Goal: Check status: Check status

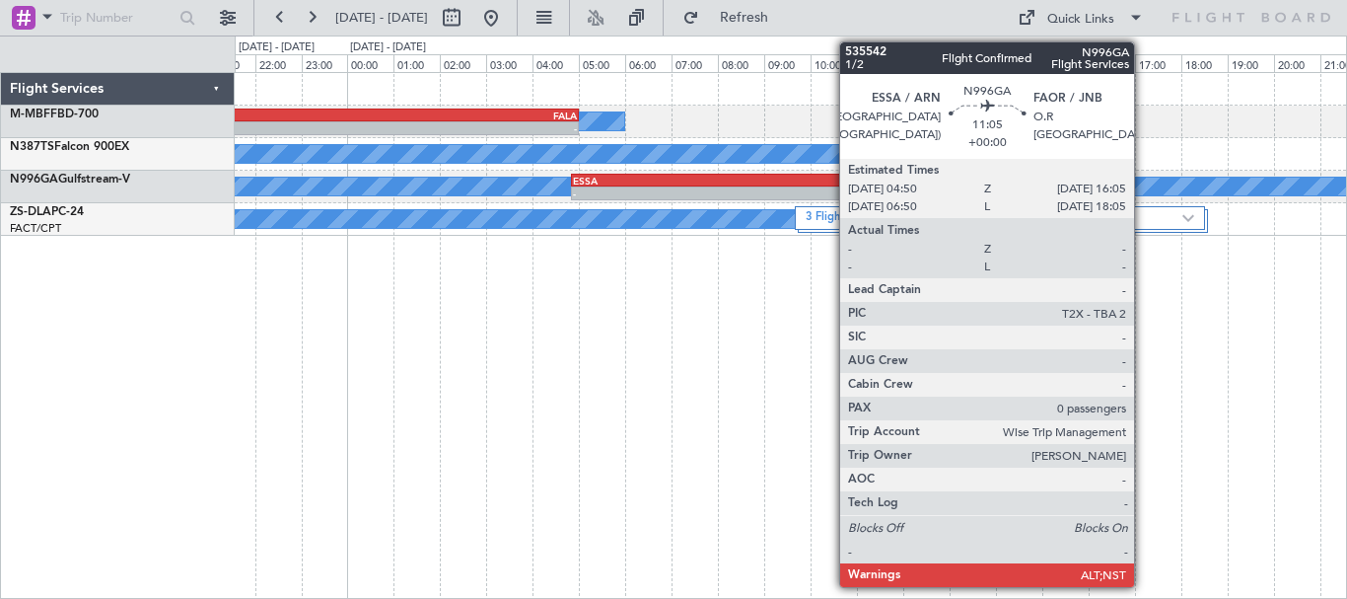
click at [1160, 360] on div "A/C Booked - - LSGG 18:50 Z FALA 05:00 Z A/C Booked - - FACT 12:00 Z FALA 13:50…" at bounding box center [791, 335] width 1112 height 527
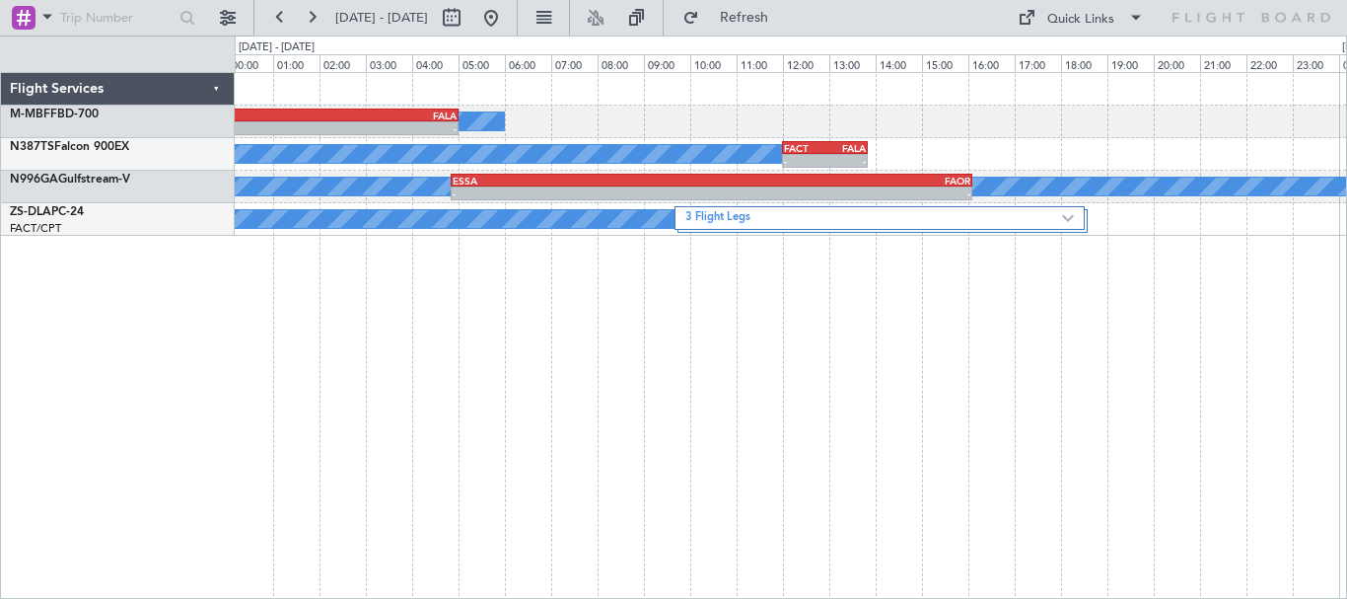
click at [1057, 308] on div "A/C Booked - - LSGG 18:50 Z FALA 05:00 Z A/C Booked - - FACT 12:00 Z FALA 13:50…" at bounding box center [791, 335] width 1112 height 527
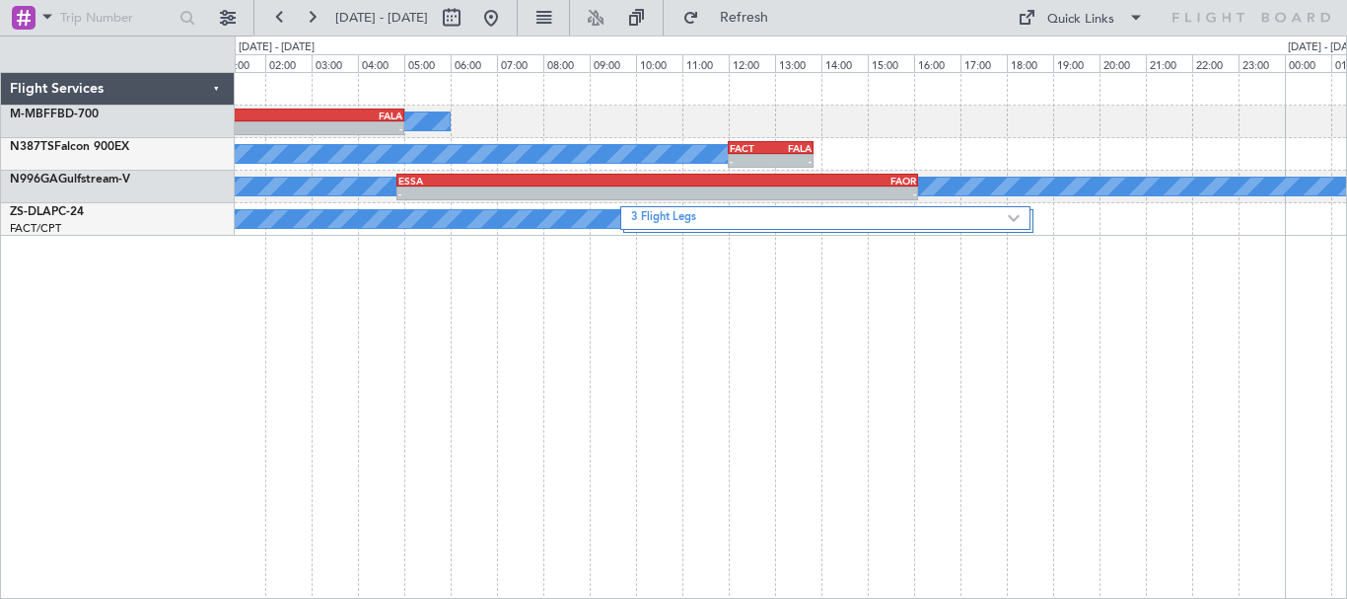
click at [1114, 311] on div "A/C Booked - - LSGG 18:50 Z FALA 05:00 Z A/C Booked - - FACT 12:00 Z FALA 13:50…" at bounding box center [791, 335] width 1112 height 527
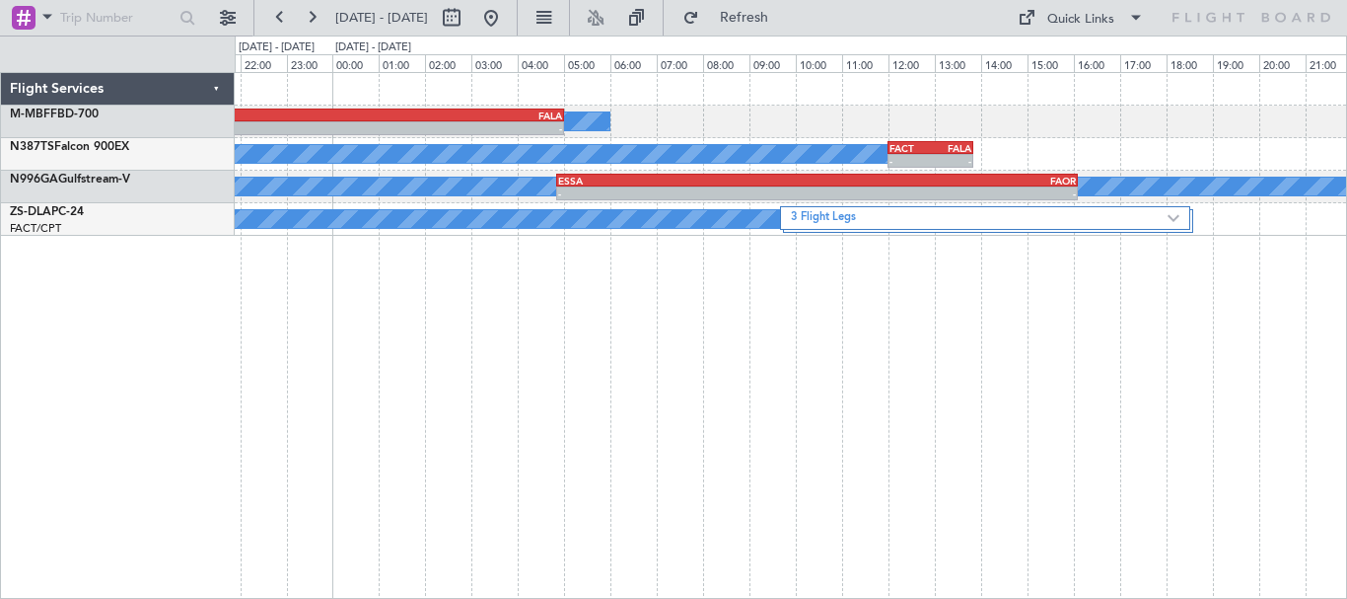
click at [1232, 303] on div "A/C Booked - - LSGG 18:50 Z FALA 05:00 Z A/C Booked - - FACT 12:00 Z FALA 13:50…" at bounding box center [791, 335] width 1112 height 527
click at [1033, 347] on div "A/C Booked - - LSGG 18:50 Z FALA 05:00 Z A/C Booked - - FACT 12:00 Z FALA 13:50…" at bounding box center [791, 335] width 1112 height 527
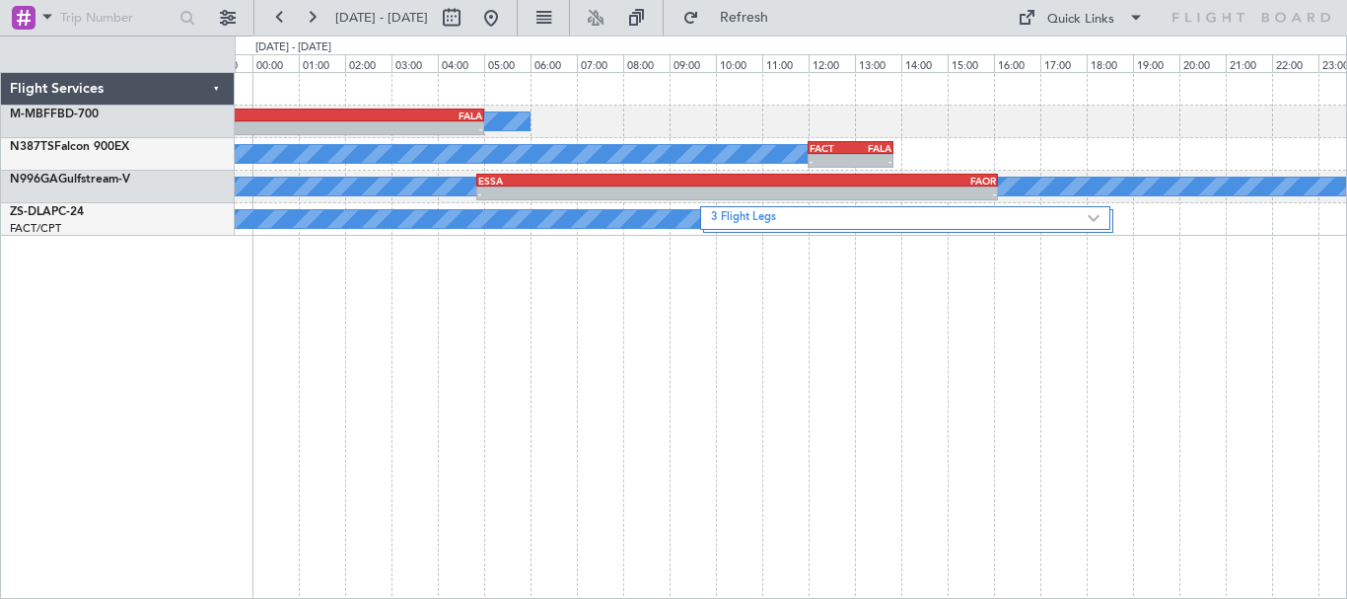
click at [1040, 405] on div "A/C Booked - - LSGG 18:50 Z FALA 05:00 Z A/C Booked - - FACT 12:00 Z FALA 13:50…" at bounding box center [791, 335] width 1112 height 527
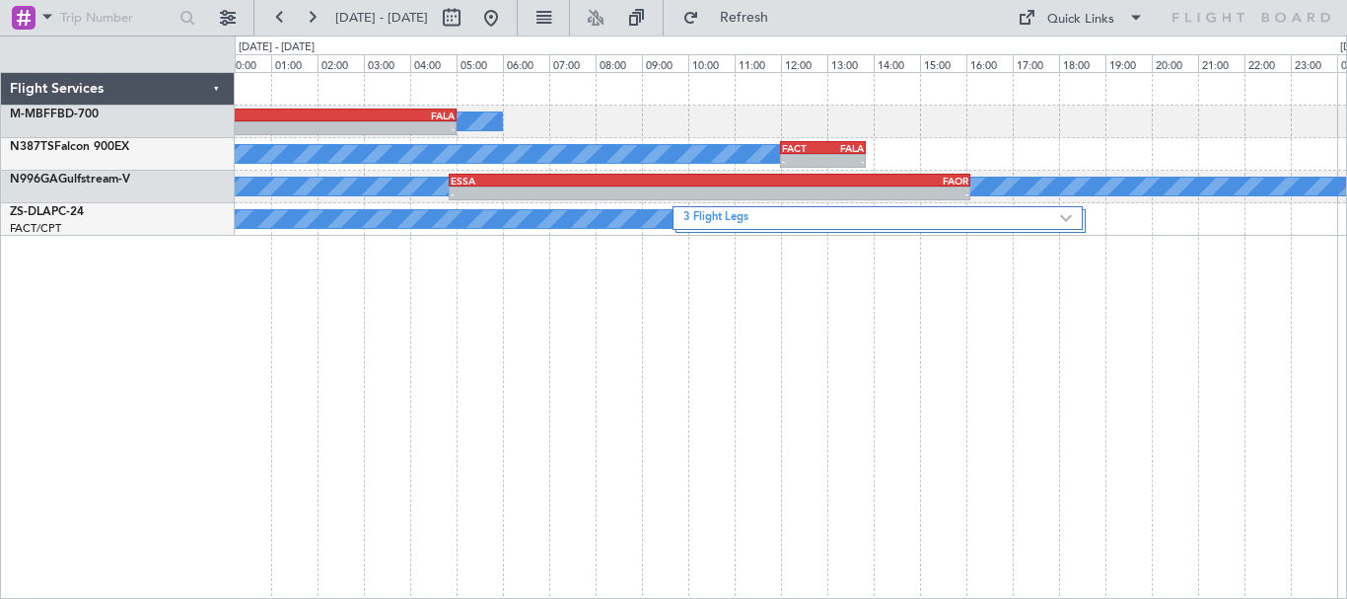
click at [1023, 400] on div "A/C Booked - - LSGG 18:50 Z FALA 05:00 Z A/C Booked - - FACT 12:00 Z FALA 13:50…" at bounding box center [791, 335] width 1112 height 527
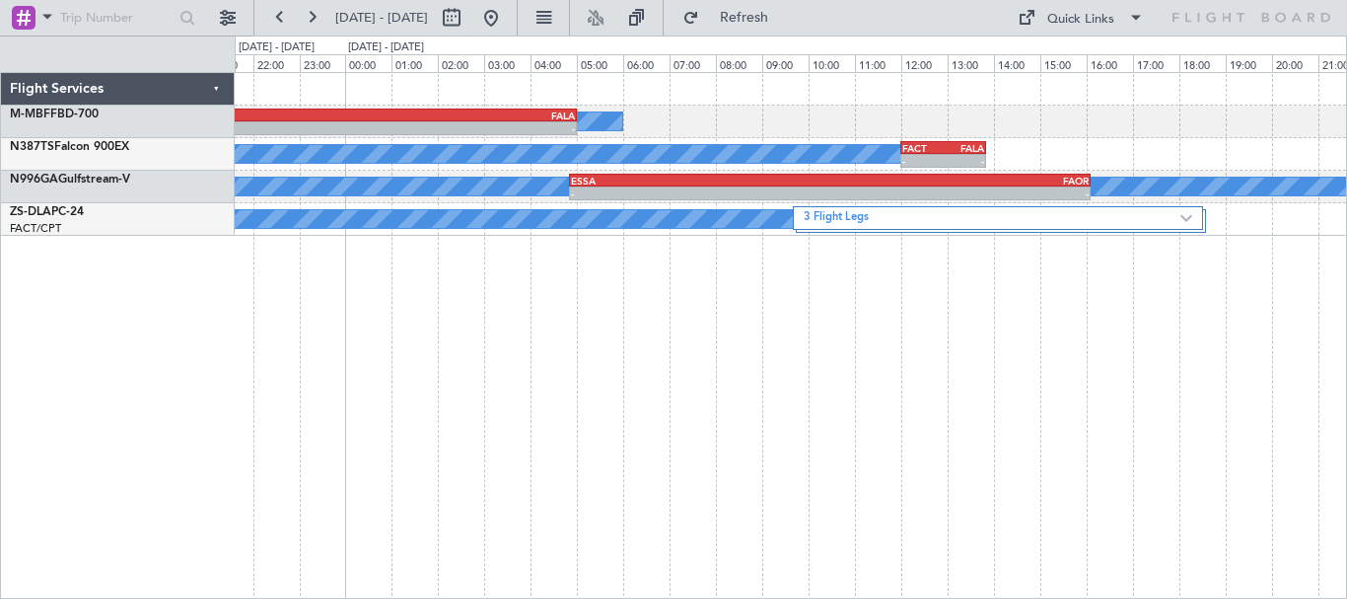
click at [1074, 359] on div "A/C Booked - - LSGG 18:50 Z FALA 05:00 Z A/C Booked - - FACT 12:00 Z FALA 13:50…" at bounding box center [791, 335] width 1112 height 527
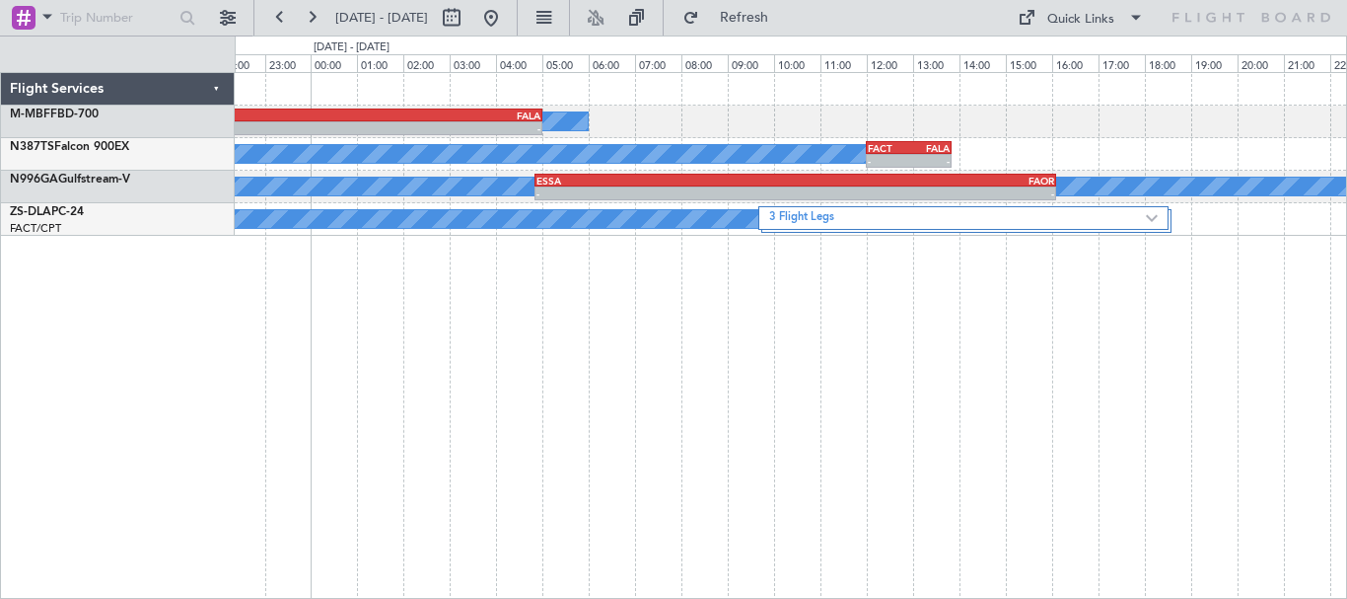
click at [1044, 376] on div "A/C Booked - - LSGG 18:50 Z FALA 05:00 Z A/C Booked - - FACT 12:00 Z FALA 13:50…" at bounding box center [791, 335] width 1112 height 527
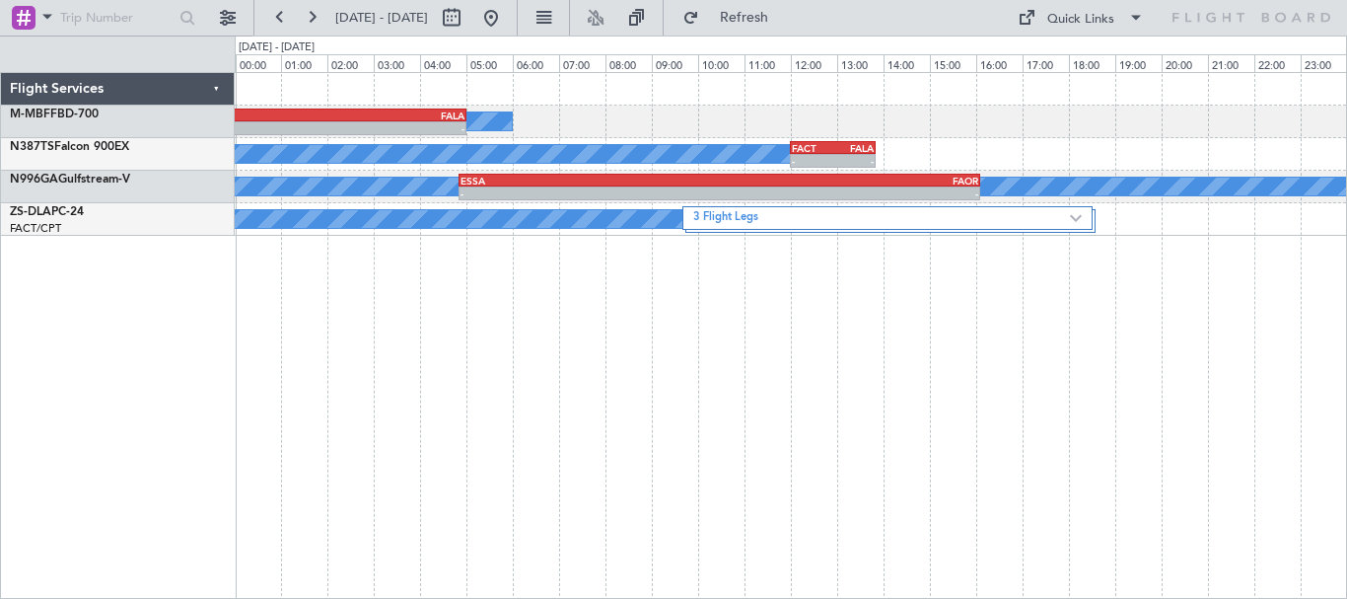
click at [963, 376] on div "A/C Booked - - LSGG 18:50 Z FALA 05:00 Z A/C Booked - - FACT 12:00 Z FALA 13:50…" at bounding box center [791, 335] width 1112 height 527
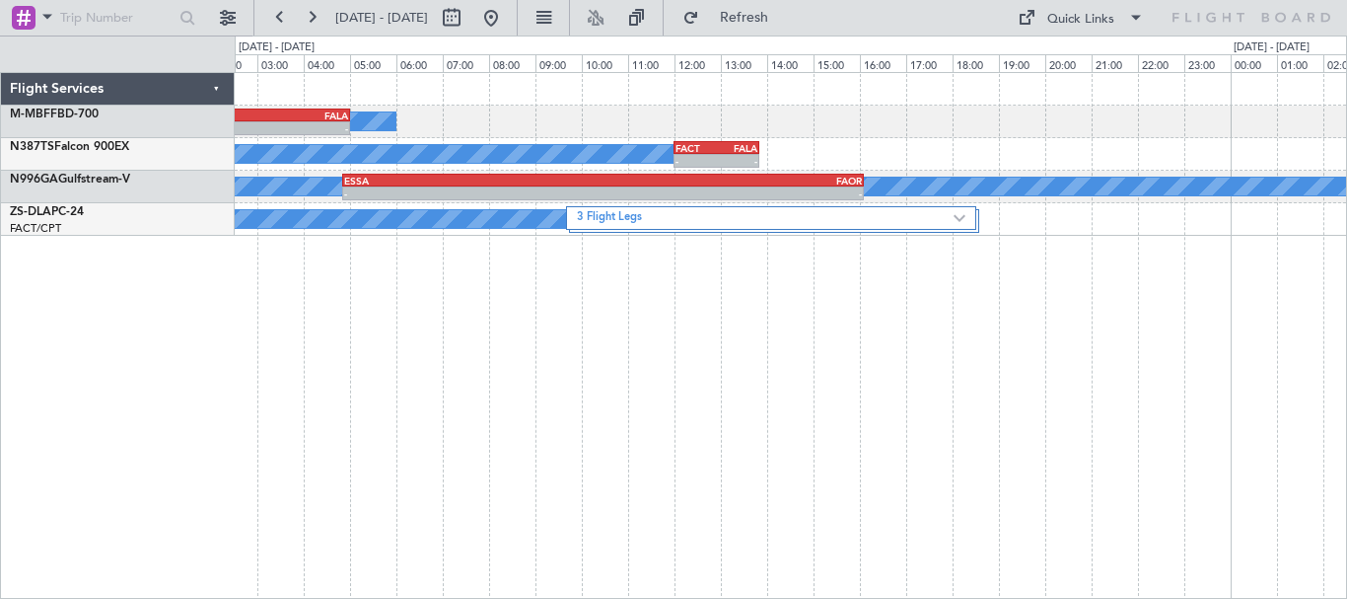
click at [857, 385] on div "A/C Booked - - LSGG 18:50 Z FALA 05:00 Z A/C Booked - - FACT 12:00 Z FALA 13:50…" at bounding box center [791, 335] width 1112 height 527
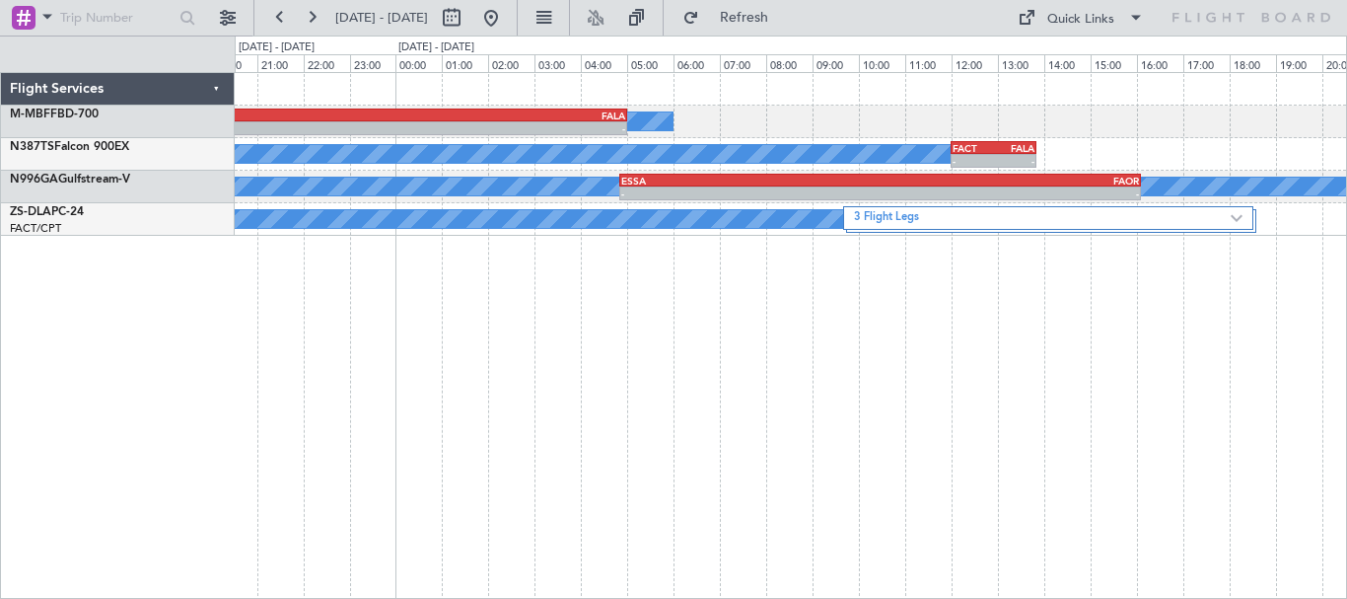
click at [1139, 320] on div "A/C Booked - - LSGG 18:50 Z FALA 05:00 Z A/C Booked - - FACT 12:00 Z FALA 13:50…" at bounding box center [791, 335] width 1112 height 527
click at [507, 26] on button at bounding box center [491, 18] width 32 height 32
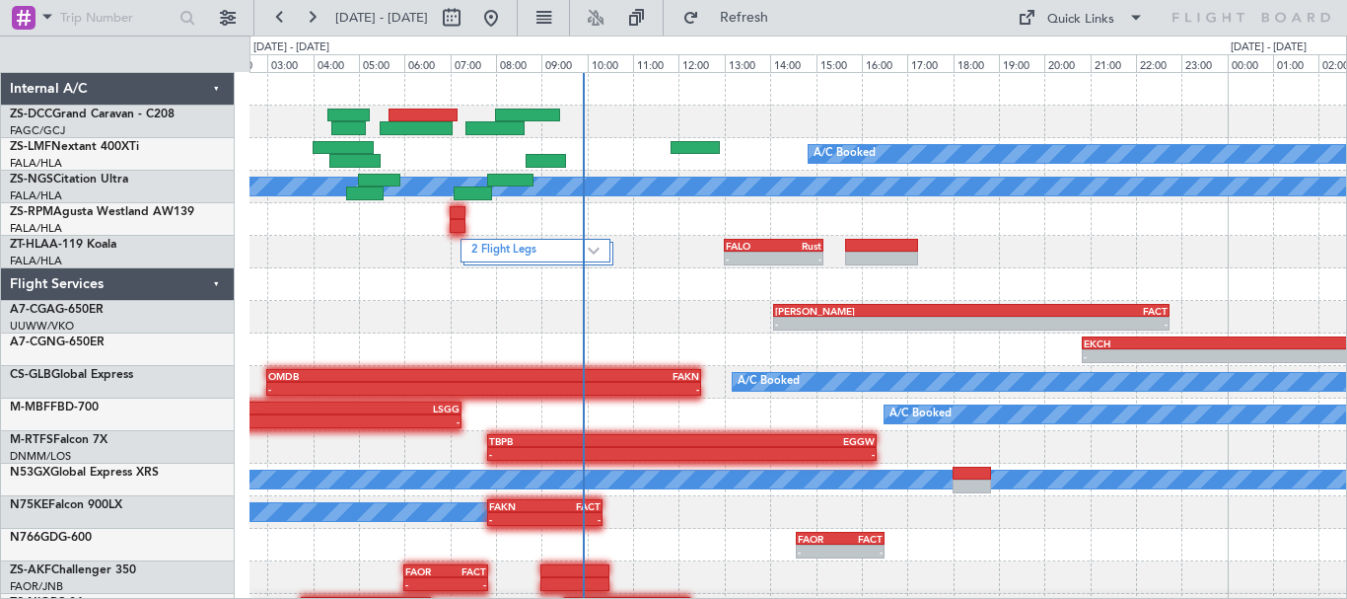
click at [1051, 286] on div "A/C Booked A/C Booked A/C Booked A/C Booked FALO 13:00 Z Rust 15:10 Z - - 2 Fli…" at bounding box center [797, 349] width 1096 height 553
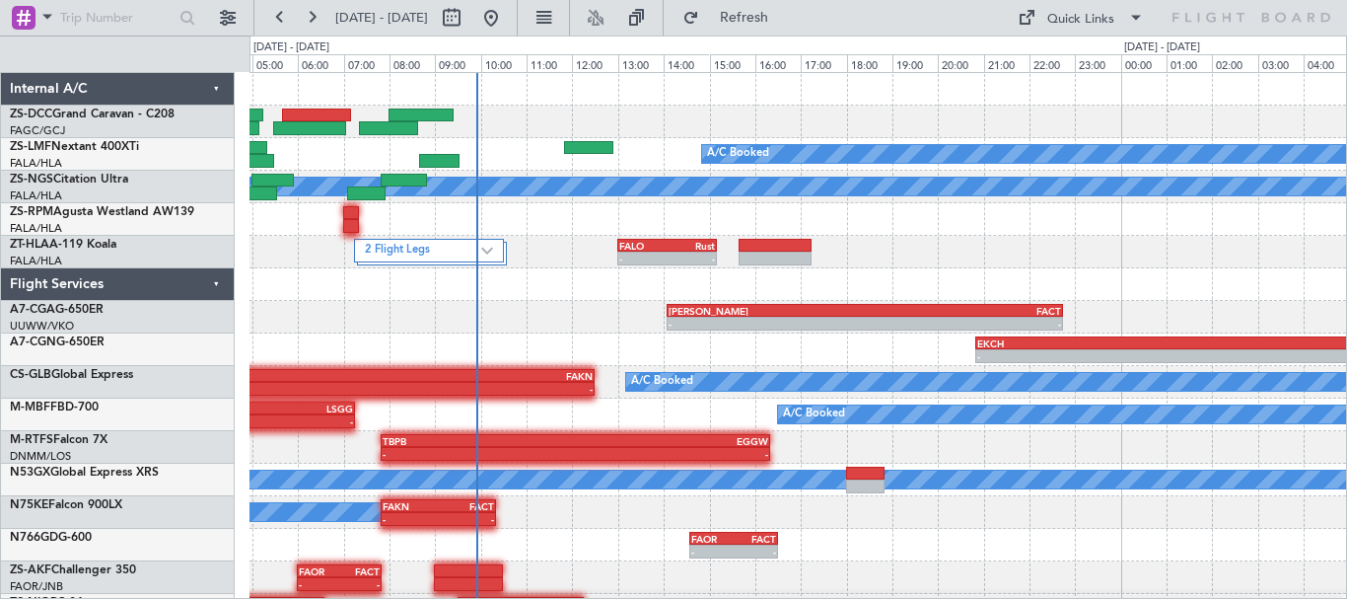
click at [1043, 262] on div "FALO 13:00 Z Rust 15:10 Z - - 2 Flight Legs" at bounding box center [797, 252] width 1096 height 33
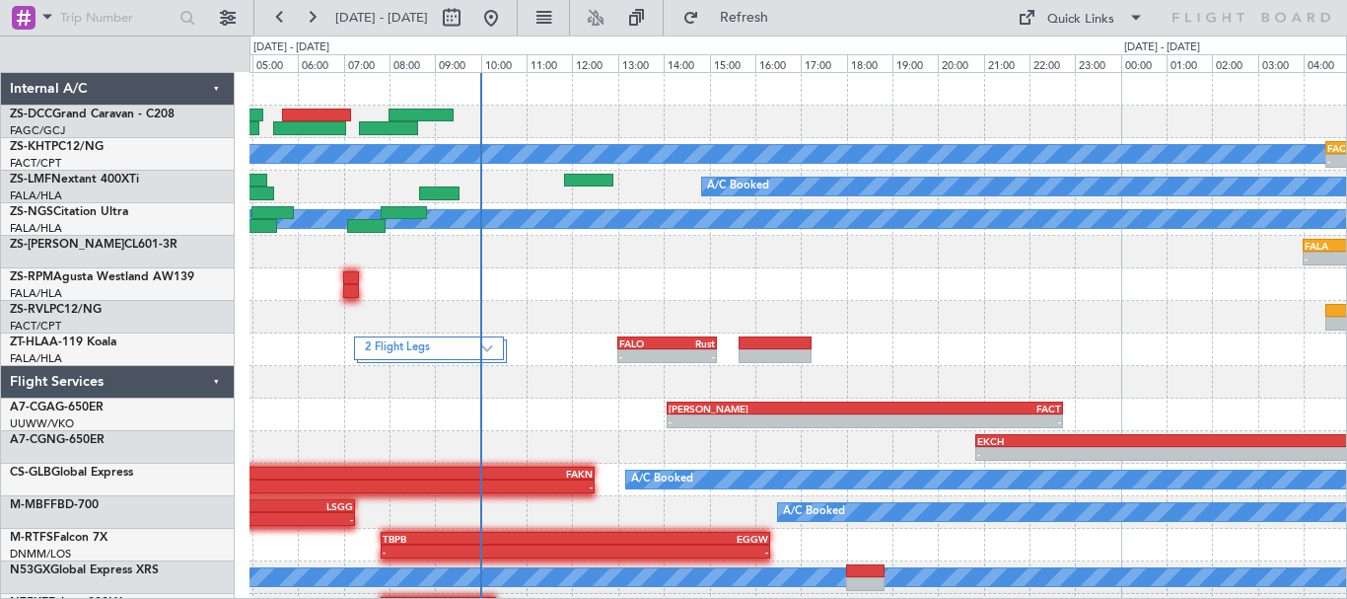
click at [330, 310] on div "A/C Unavailable - - FACT 04:30 Z FAUT 07:00 Z A/C Booked A/C Booked A/C Booked …" at bounding box center [797, 414] width 1096 height 683
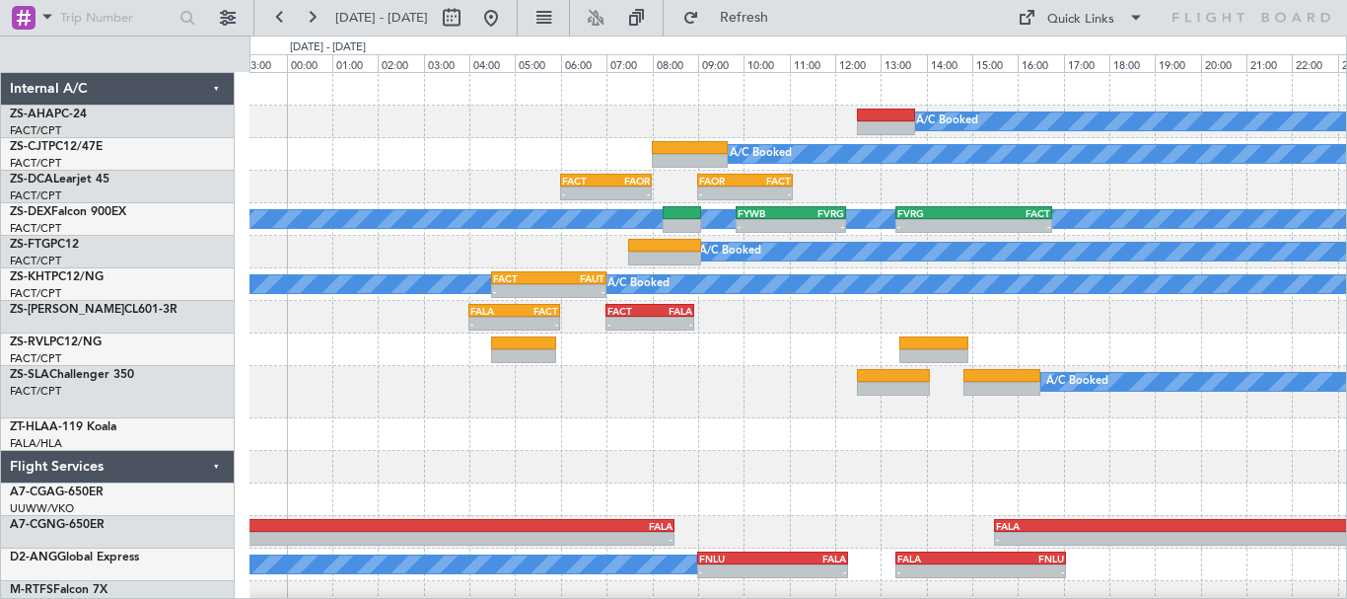
click at [695, 509] on div "A/C Booked A/C Booked - - FACT 06:00 Z FAOR 08:00 Z - - FAOR 09:00 Z FACT 11:05…" at bounding box center [797, 392] width 1096 height 638
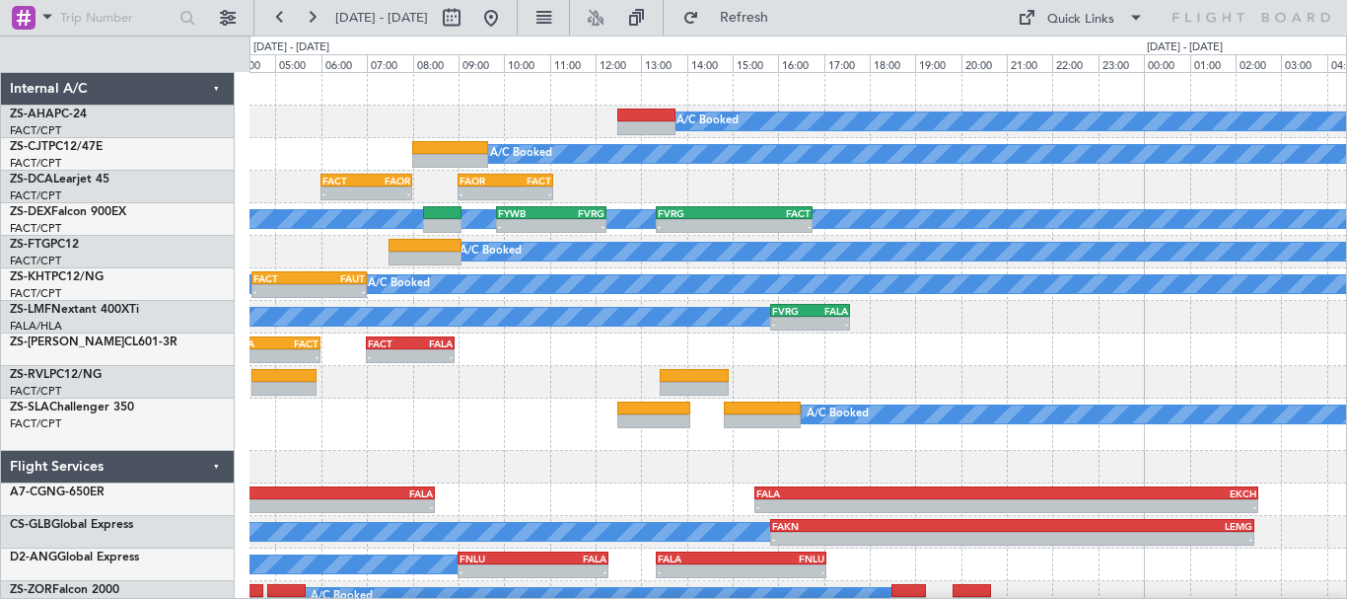
click at [960, 396] on div "A/C Booked A/C Booked - - FACT 06:00 Z FAOR 08:00 Z - - FAOR 09:00 Z FACT 11:05…" at bounding box center [797, 343] width 1096 height 540
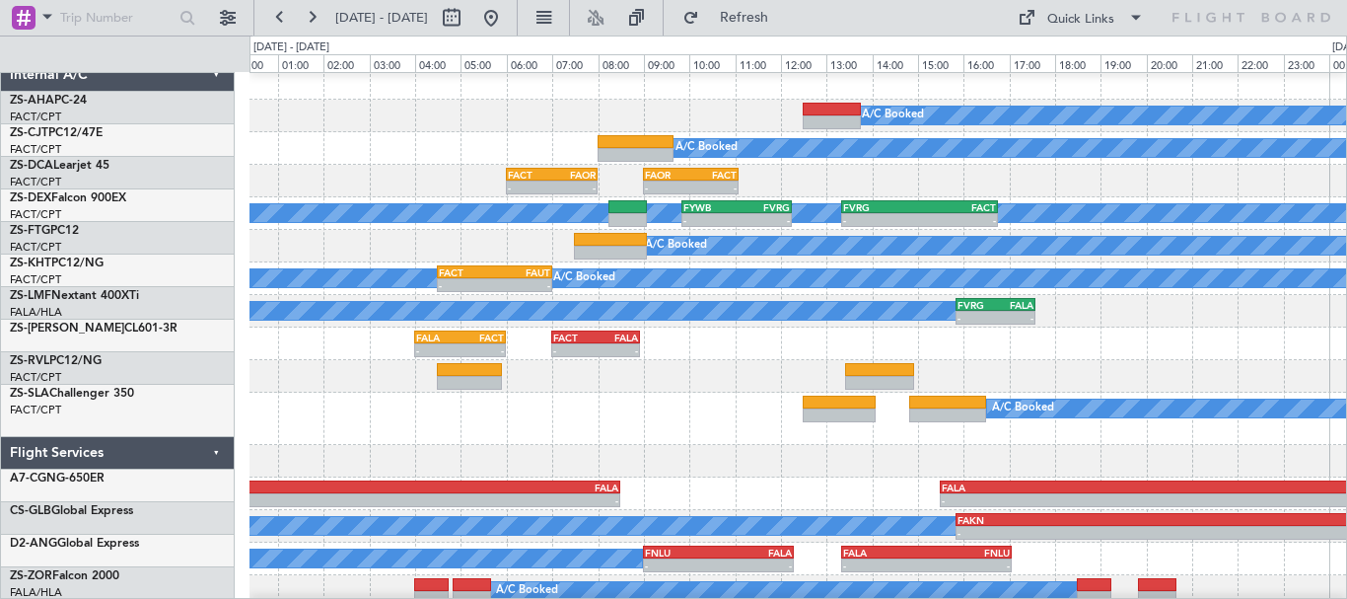
scroll to position [4, 0]
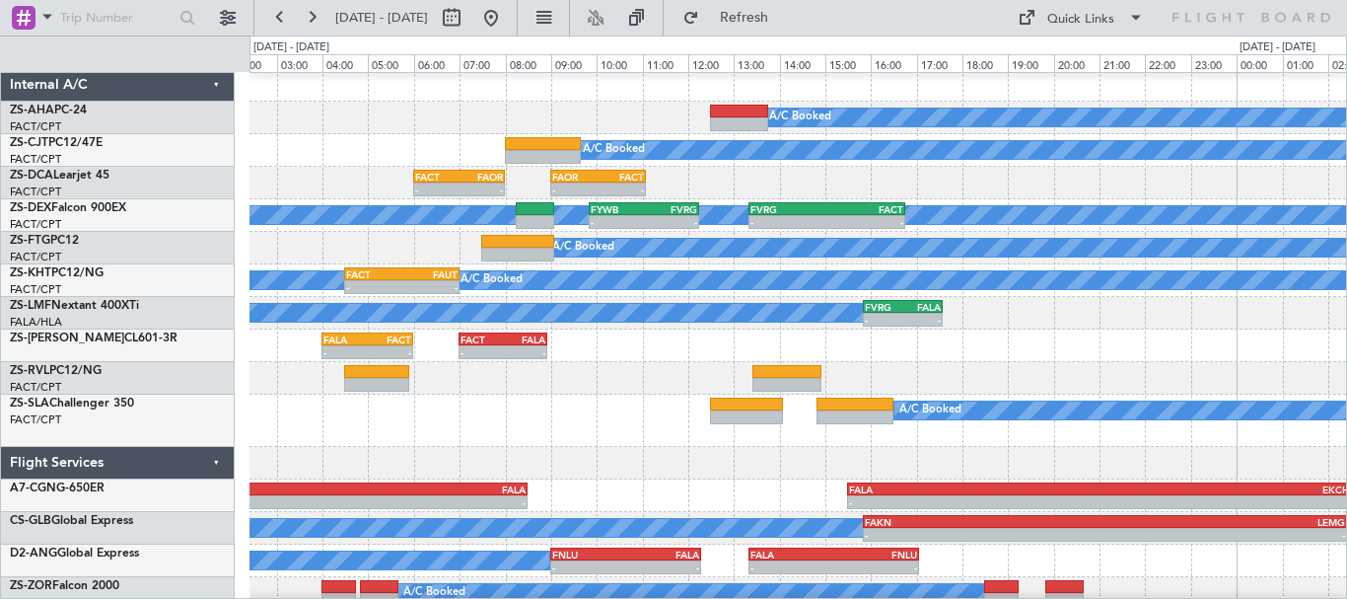
click at [1027, 356] on div "- - FALA 04:00 Z FACT 06:00 Z - - FACT 07:00 Z FALA 08:55 Z" at bounding box center [797, 345] width 1096 height 33
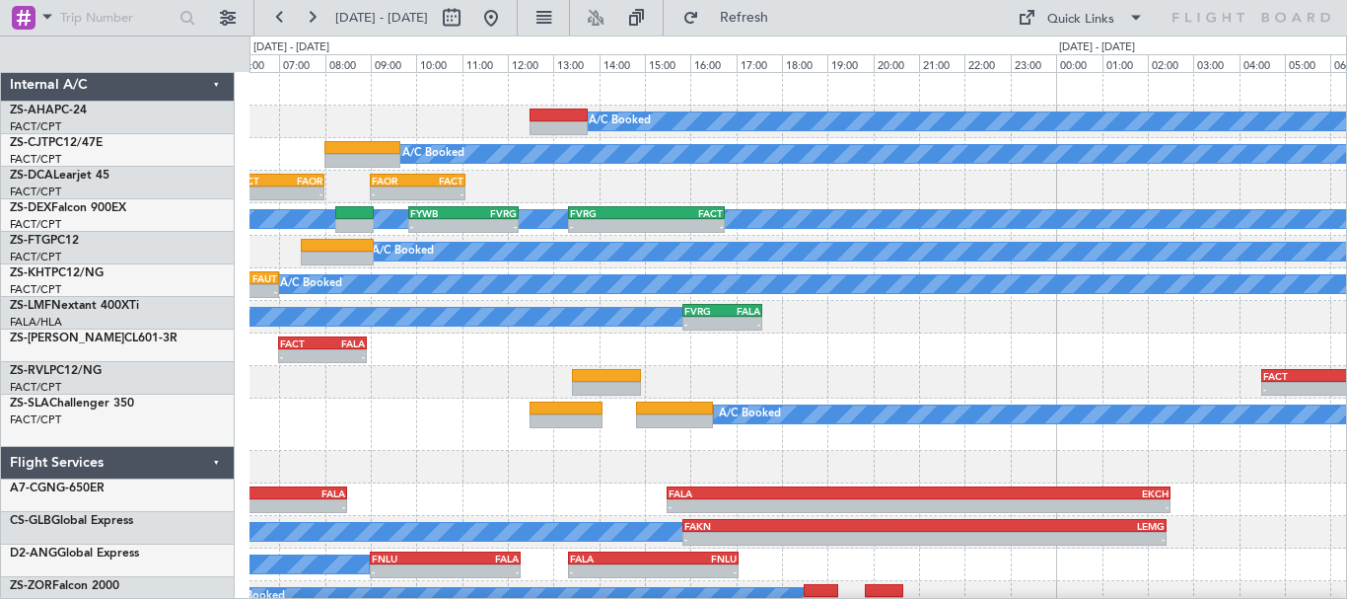
scroll to position [0, 0]
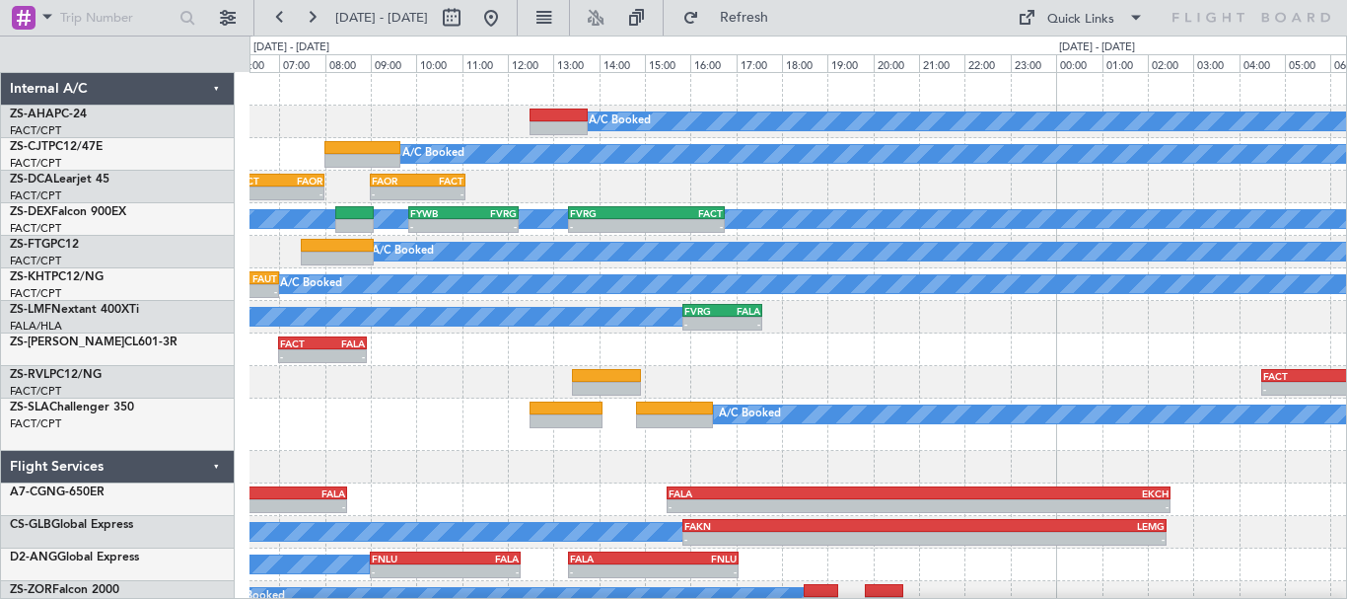
click at [979, 339] on div "A/C Booked A/C Booked - - FACT 06:00 Z FAOR 08:00 Z - - FAOR 09:00 Z FACT 11:05…" at bounding box center [797, 343] width 1096 height 540
click at [529, 347] on div "- - FACT 07:00 Z FALA 08:55 Z FALA 04:00 Z FACT 06:00 Z - -" at bounding box center [797, 349] width 1096 height 33
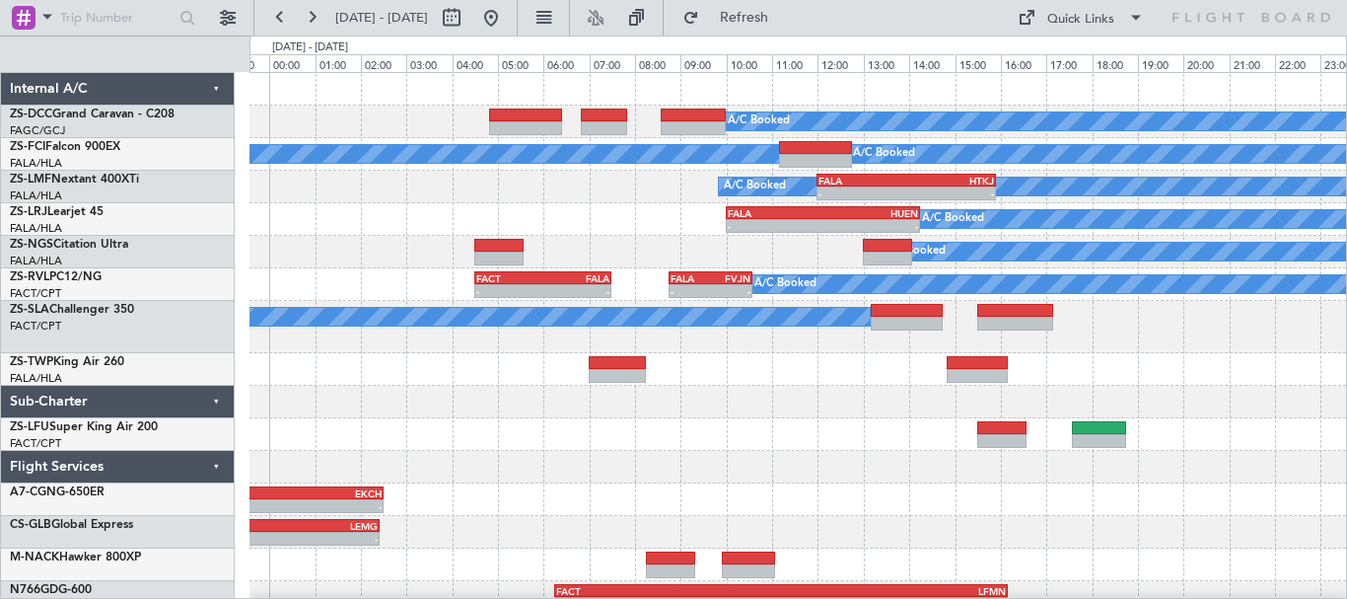
click at [954, 477] on div at bounding box center [797, 467] width 1096 height 33
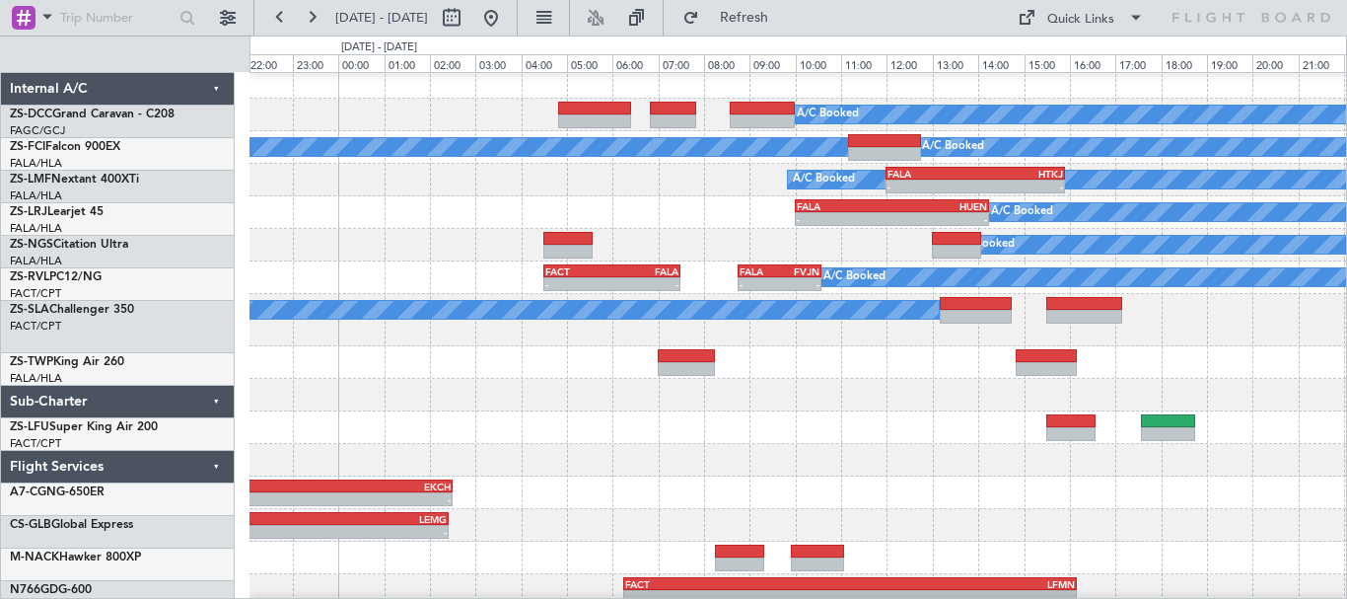
scroll to position [7, 0]
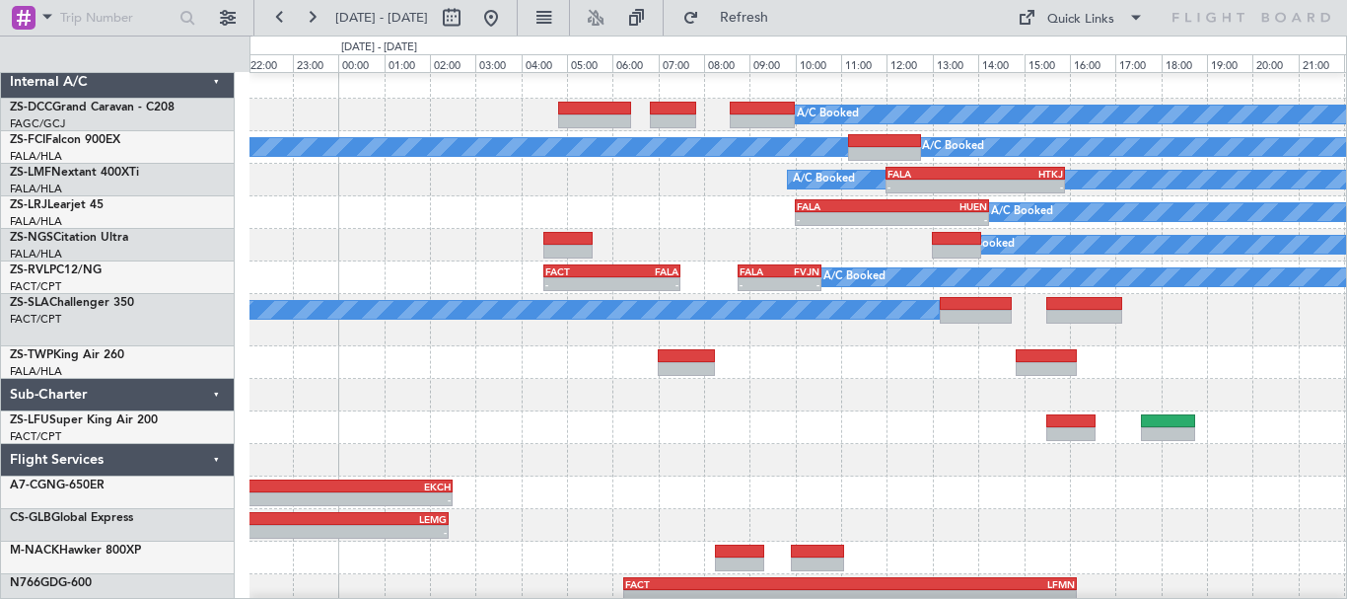
click at [937, 469] on div at bounding box center [797, 460] width 1096 height 33
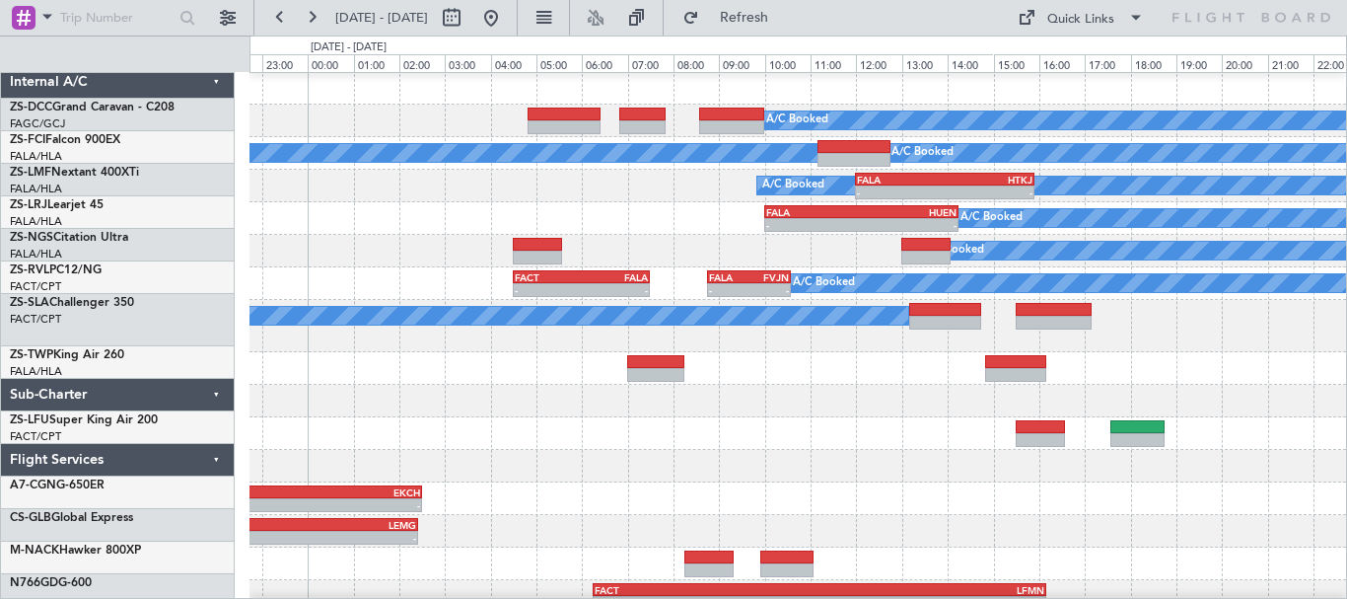
scroll to position [1, 0]
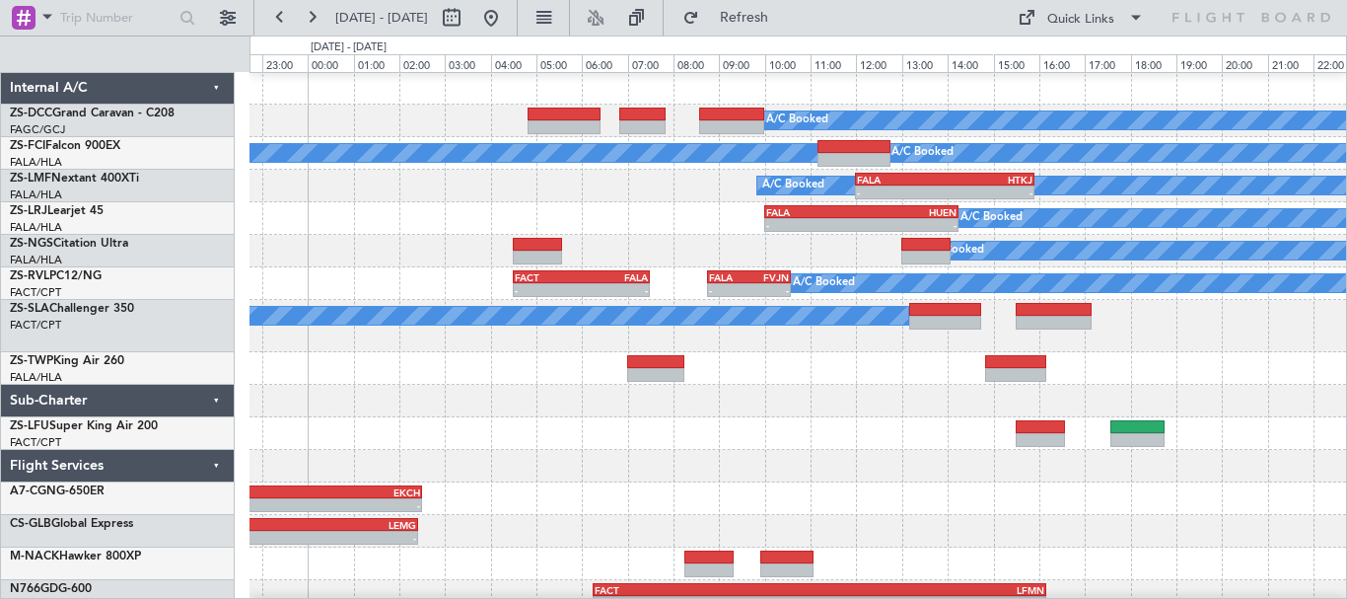
click at [819, 374] on div at bounding box center [797, 368] width 1096 height 33
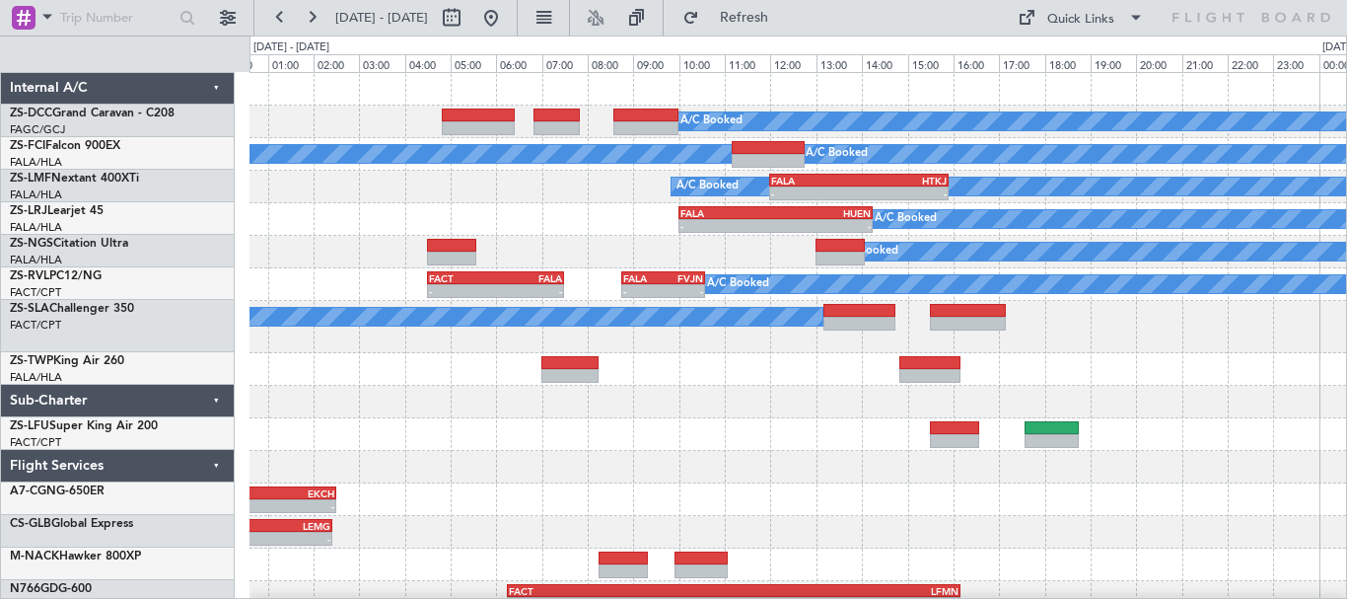
scroll to position [0, 0]
click at [1131, 368] on div at bounding box center [797, 369] width 1096 height 33
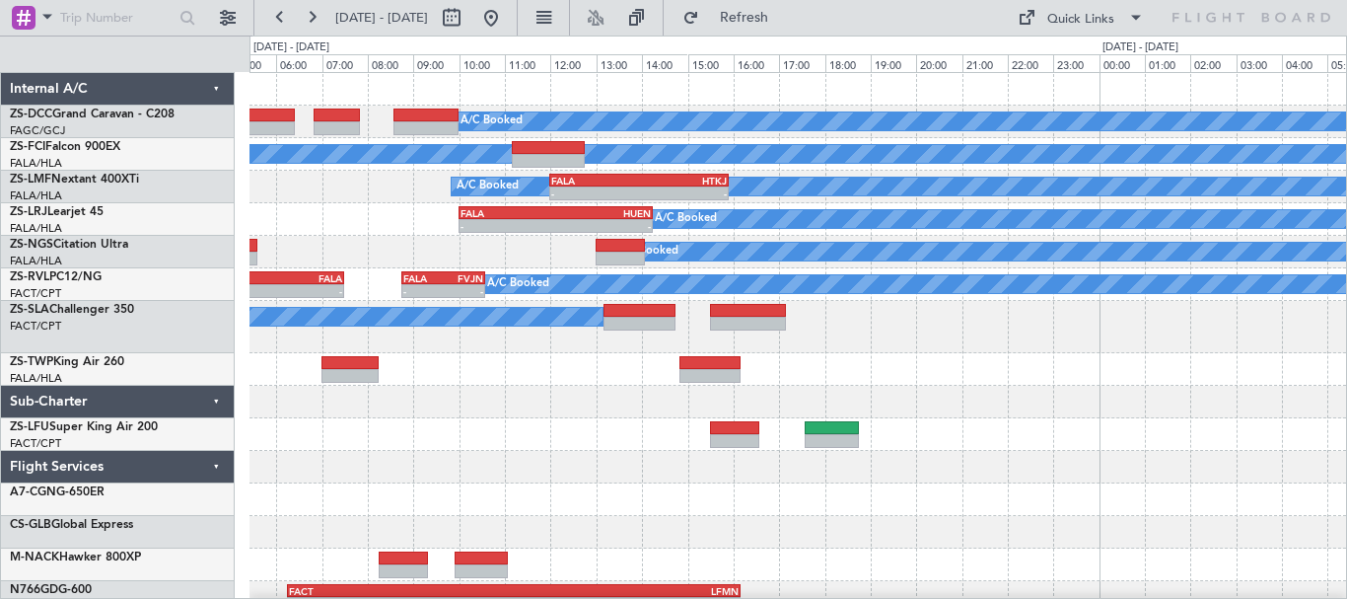
click at [814, 358] on div "FAOR 08:25 Z FVCZ 10:10 Z - -" at bounding box center [797, 369] width 1096 height 33
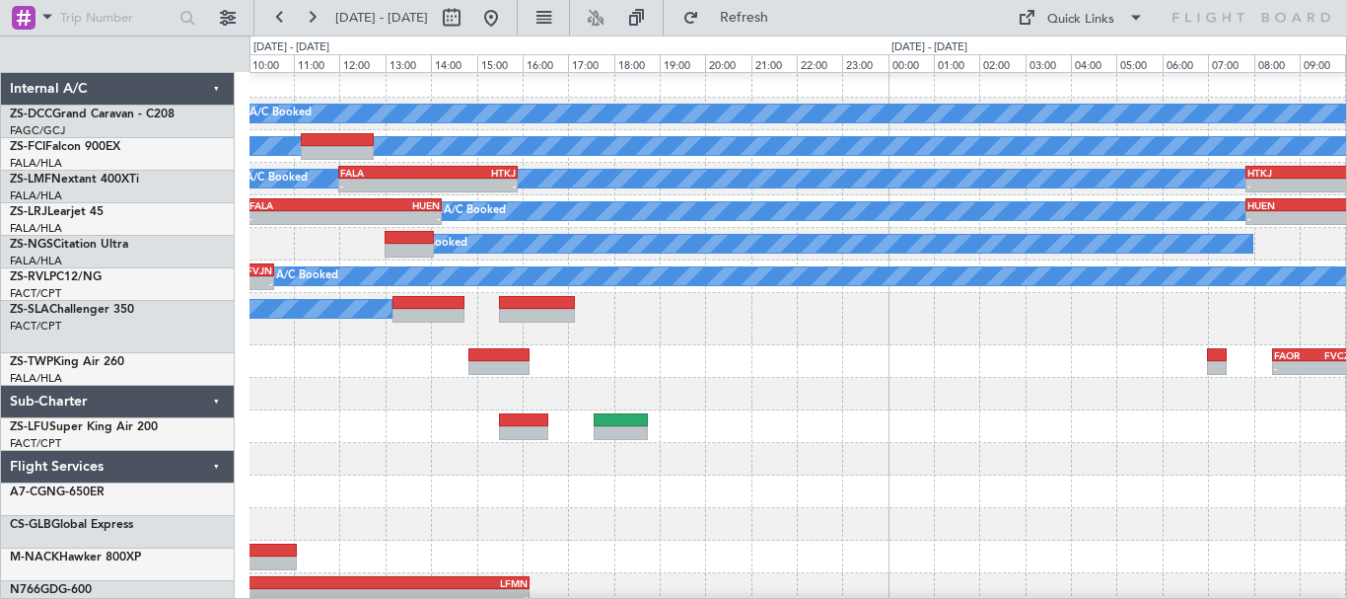
scroll to position [8, 0]
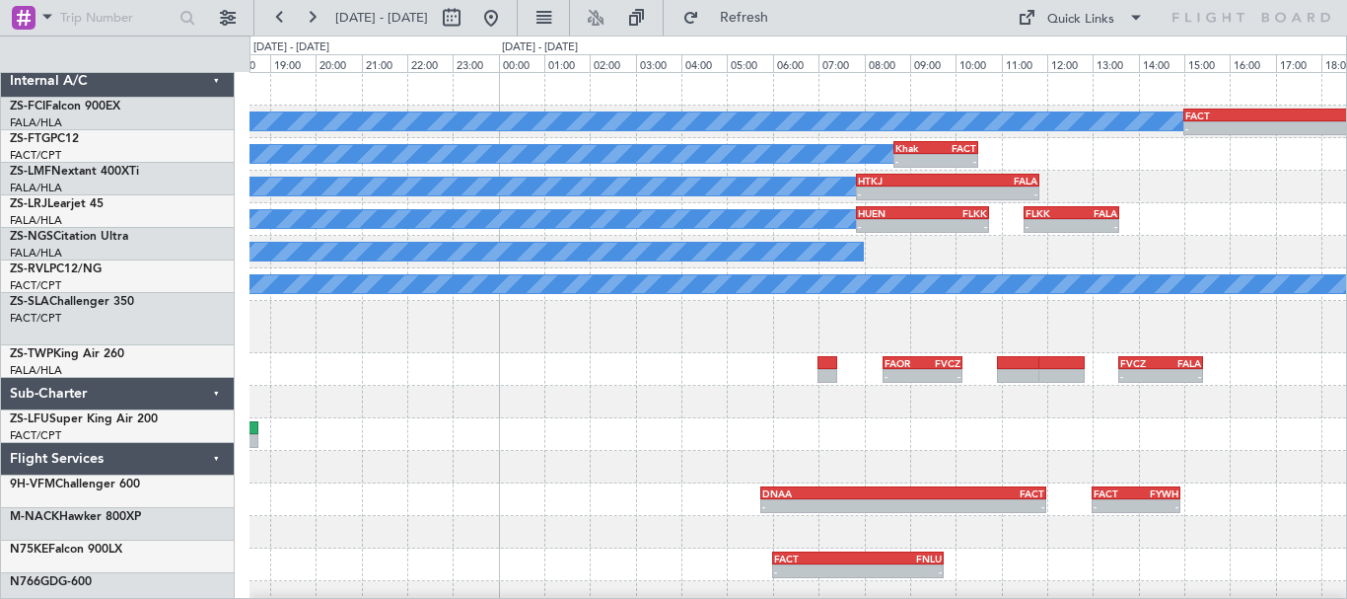
click at [723, 405] on div "A/C Booked A/C Booked A/C Booked - - FACT 15:00 Z HKJK 19:50 Z - - HKJK 20:25 Z…" at bounding box center [797, 392] width 1096 height 638
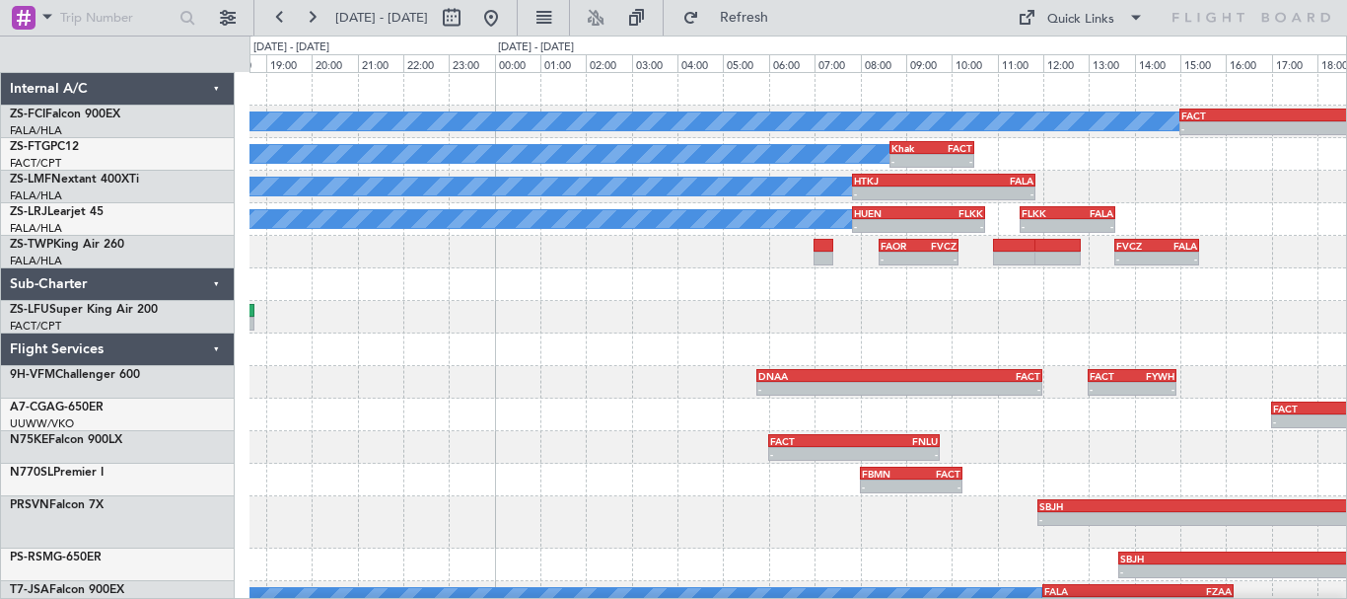
scroll to position [0, 0]
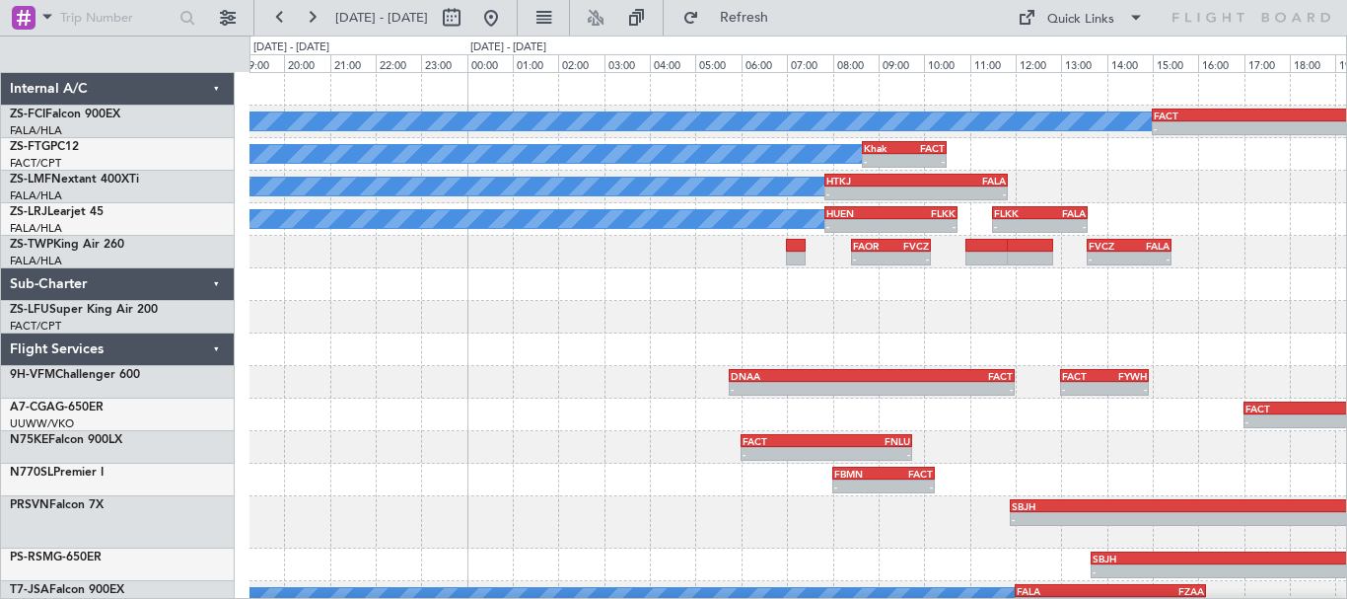
click at [1174, 337] on div at bounding box center [797, 349] width 1096 height 33
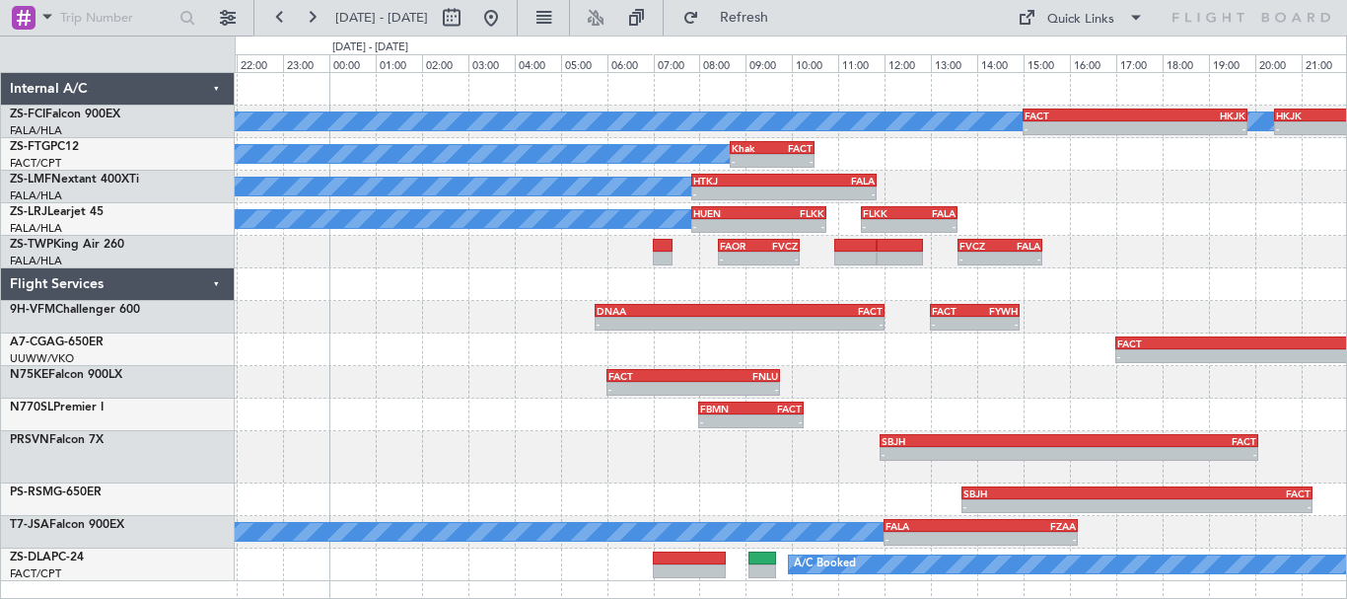
click at [1180, 197] on div "A/C Booked A/C Booked A/C Booked - - FACT 15:00 Z HKJK 19:50 Z - - HKJK 20:25 Z…" at bounding box center [790, 327] width 1111 height 508
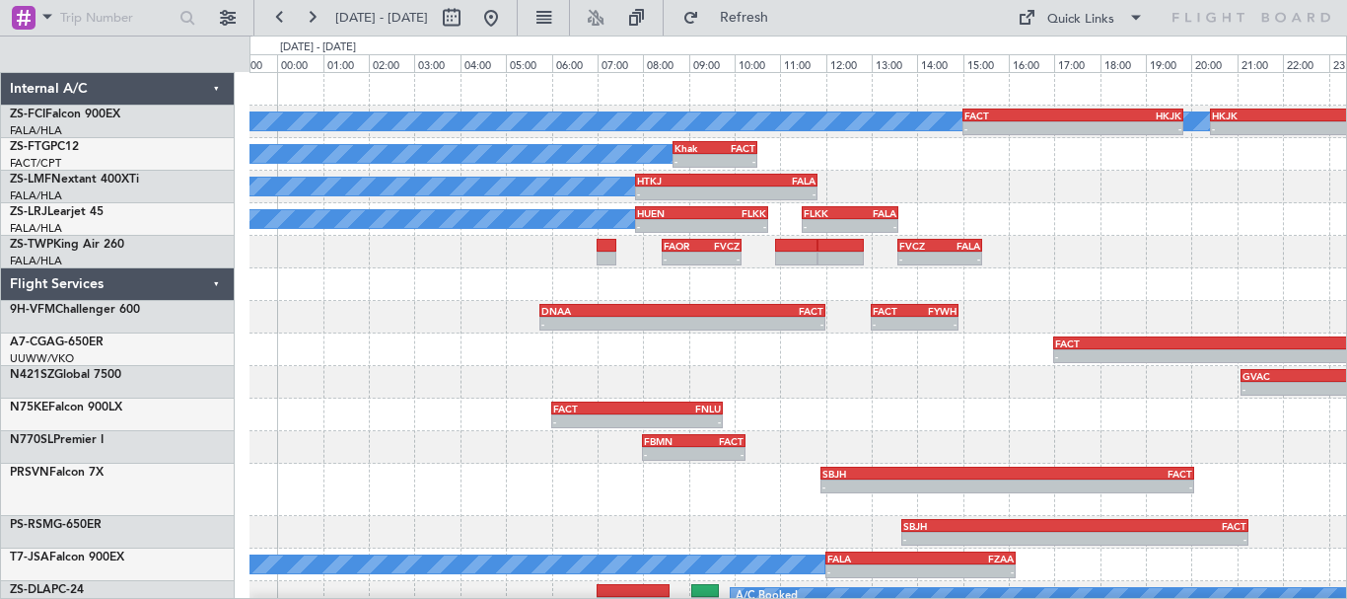
click at [1195, 225] on div "A/C Booked A/C Booked - - HUEN 07:50 Z FLKK 10:45 Z - - FLKK 11:30 Z FALA 13:35…" at bounding box center [797, 219] width 1096 height 33
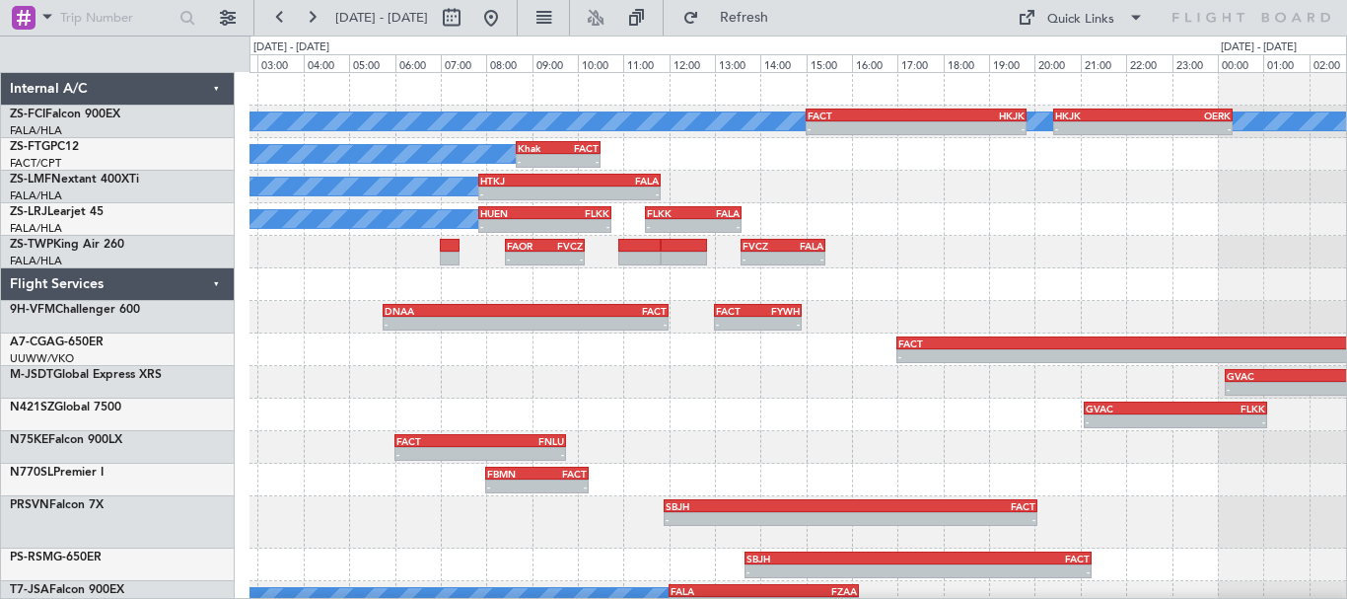
click at [1142, 239] on div "A/C Booked A/C Booked A/C Booked - - FACT 15:00 Z HKJK 19:50 Z - - HKJK 20:25 Z…" at bounding box center [797, 359] width 1096 height 573
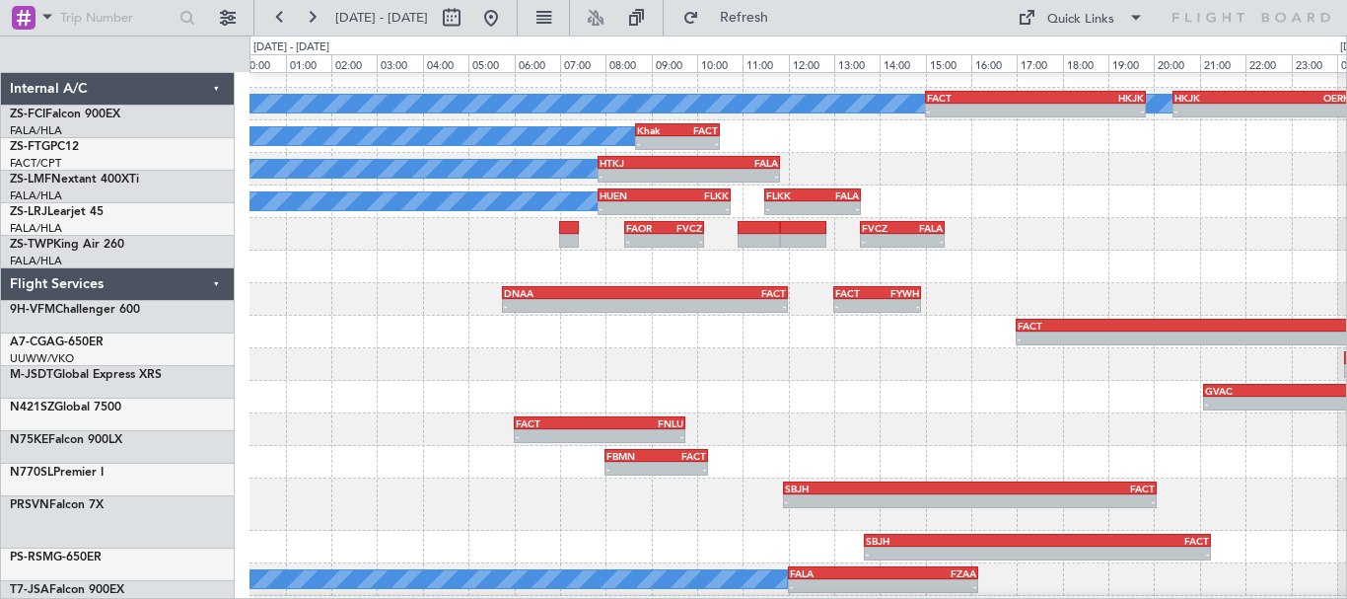
scroll to position [22, 0]
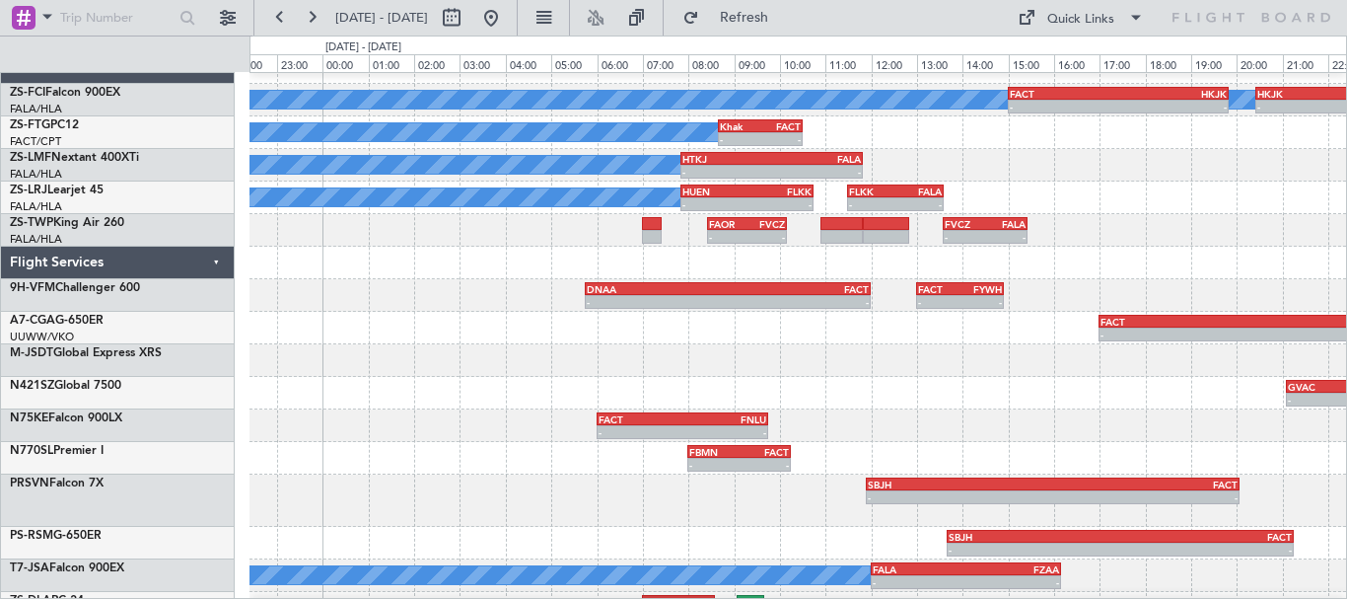
click at [1183, 219] on div "FAOR 08:25 Z FVCZ 10:10 Z - - - - FVCZ 13:35 Z FALA 15:25 Z" at bounding box center [797, 230] width 1096 height 33
